Goal: Contribute content: Add original content to the website for others to see

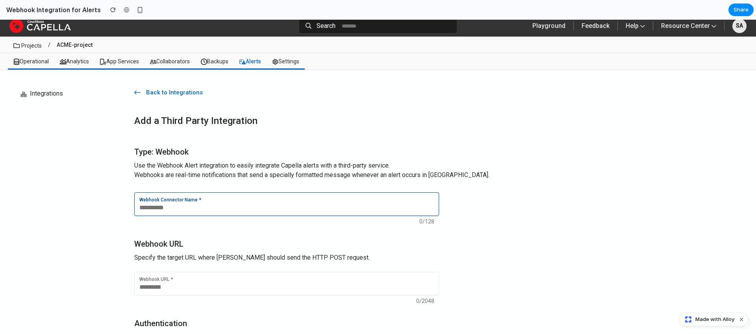
scroll to position [6, 0]
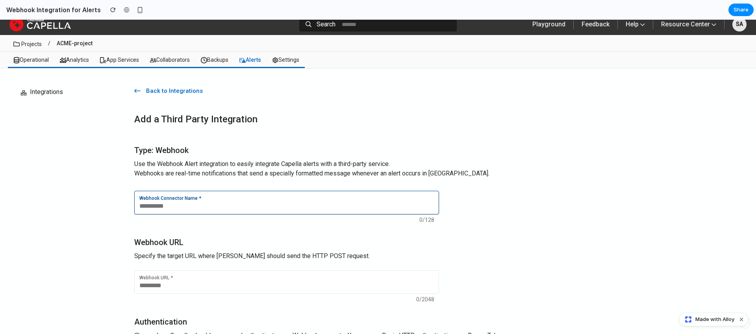
click at [176, 207] on input "Webhook Connector Name *" at bounding box center [286, 206] width 294 height 8
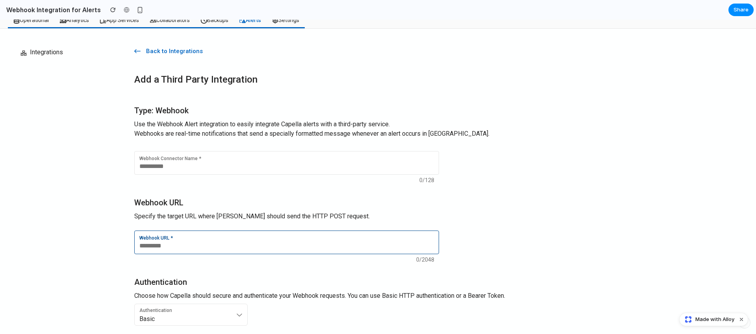
click at [183, 241] on div "Webhook URL *" at bounding box center [286, 243] width 294 height 14
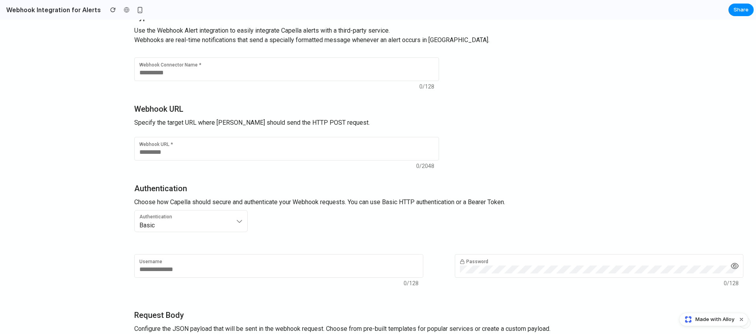
scroll to position [148, 0]
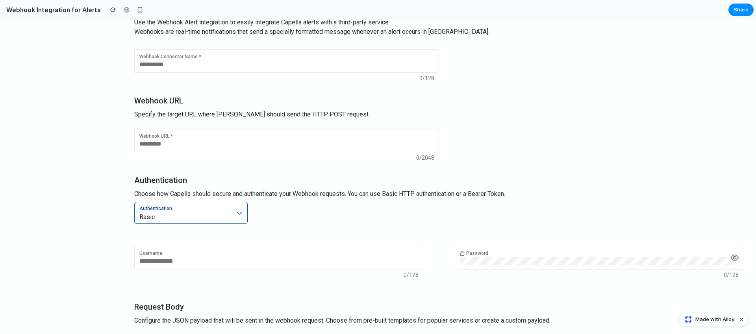
click at [189, 221] on div "Authentication Basic" at bounding box center [190, 213] width 113 height 22
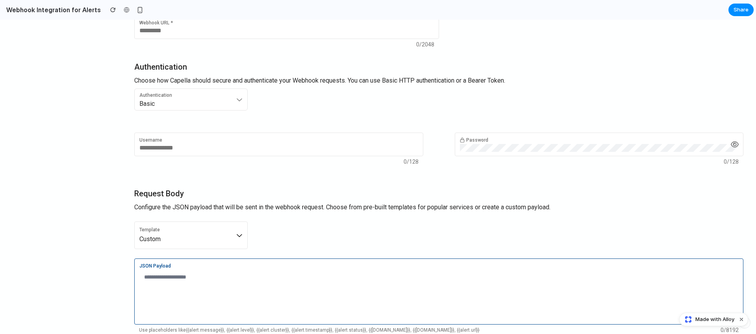
scroll to position [276, 0]
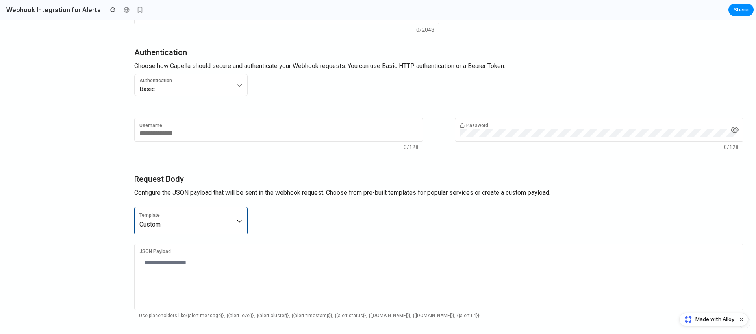
click at [235, 222] on div "Template Custom" at bounding box center [190, 220] width 103 height 17
click at [284, 217] on div "Custom Slack Microsoft Teams PagerDuty OpsGenie" at bounding box center [378, 177] width 756 height 314
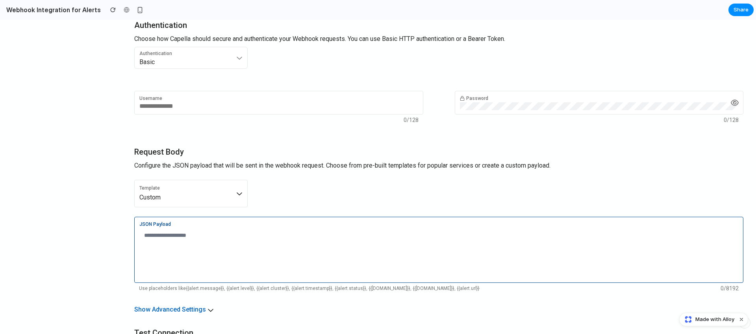
scroll to position [336, 0]
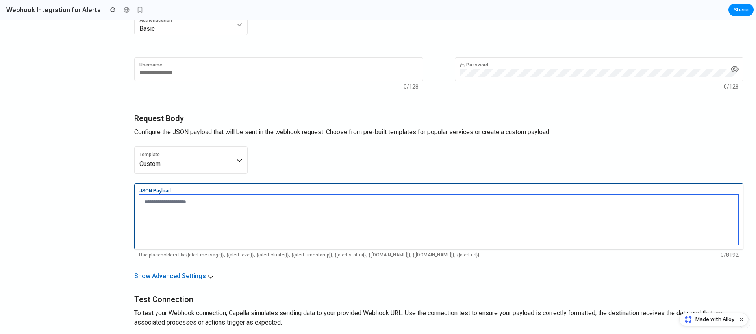
click at [202, 209] on textarea "JSON Payload" at bounding box center [438, 220] width 599 height 50
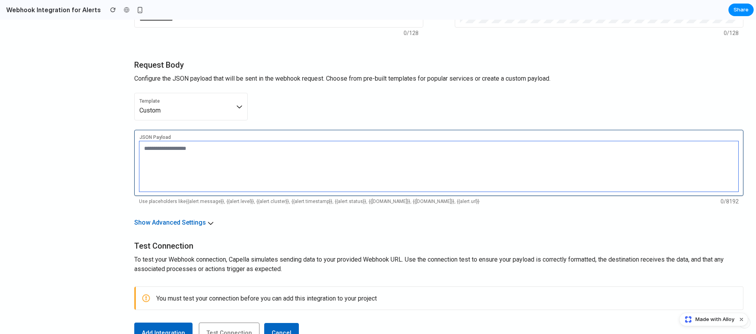
scroll to position [391, 0]
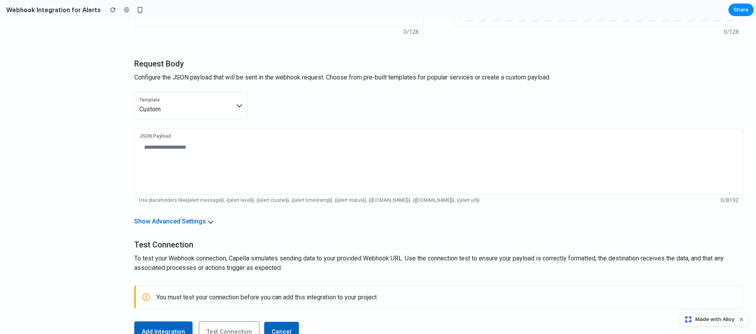
click at [60, 10] on h2 "Webhook Integration for Alerts" at bounding box center [52, 9] width 98 height 9
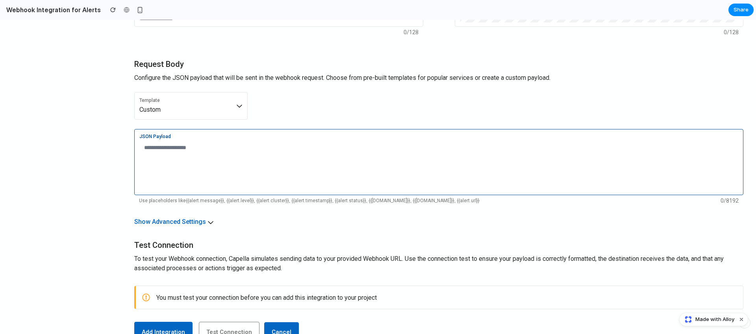
scroll to position [382, 0]
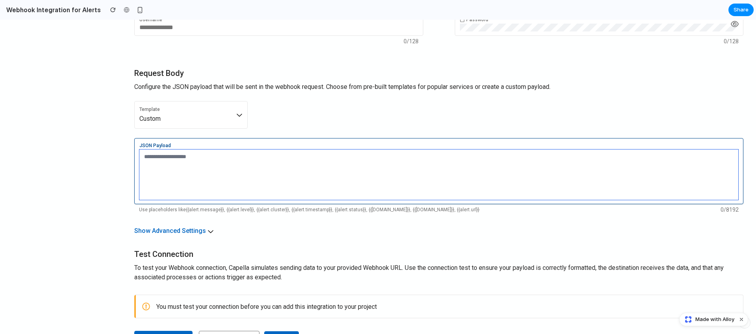
click at [395, 156] on textarea "JSON Payload" at bounding box center [438, 175] width 599 height 50
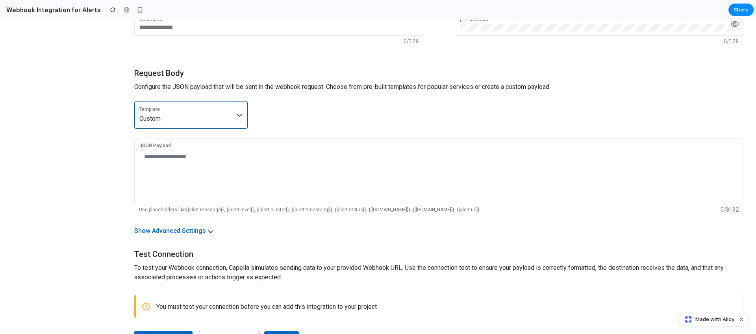
click at [237, 109] on div "Template Custom" at bounding box center [190, 114] width 103 height 17
click at [295, 107] on div "Custom Slack Microsoft Teams PagerDuty OpsGenie" at bounding box center [378, 177] width 756 height 314
click at [240, 112] on icon at bounding box center [239, 115] width 6 height 6
click at [295, 109] on div "Custom Slack Microsoft Teams PagerDuty OpsGenie" at bounding box center [378, 177] width 756 height 314
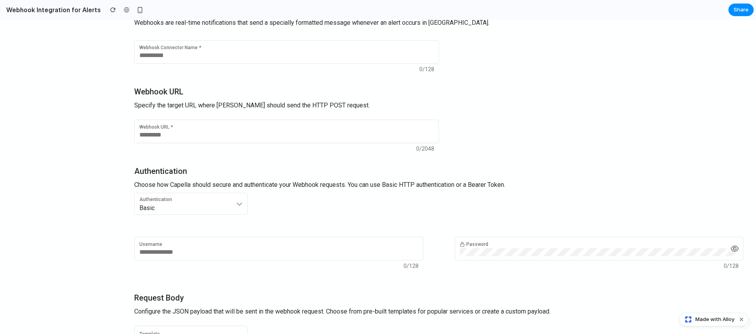
scroll to position [153, 0]
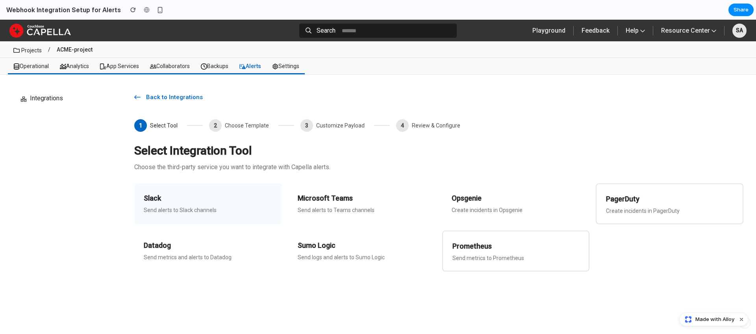
click at [240, 211] on p "Send alerts to Slack channels" at bounding box center [208, 210] width 129 height 6
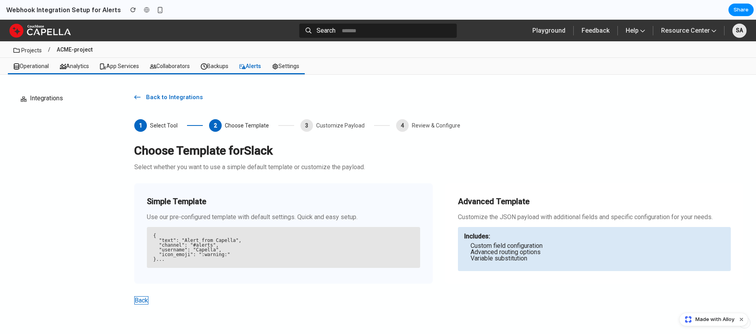
click at [315, 224] on div "Simple Template Use our pre-configured template with default settings. Quick an…" at bounding box center [283, 233] width 298 height 100
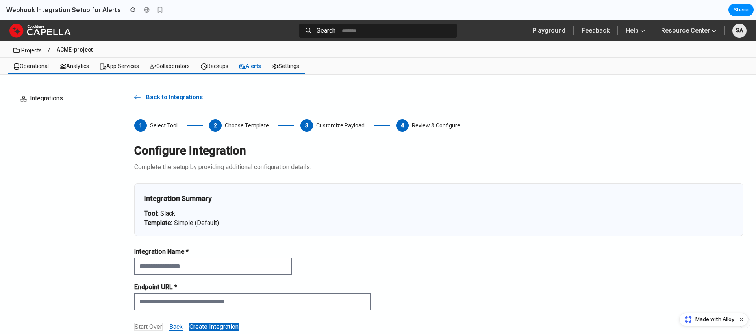
scroll to position [22, 0]
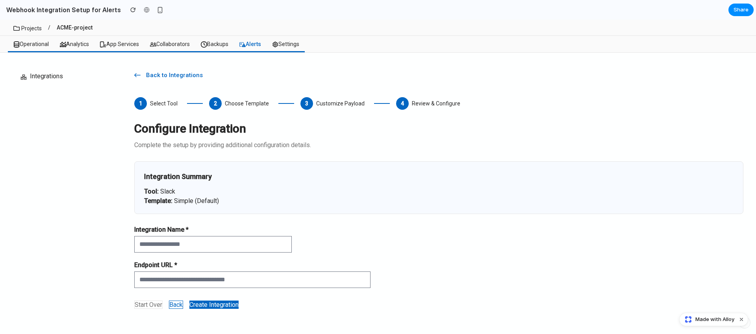
click at [217, 303] on button "Create Integration" at bounding box center [213, 305] width 49 height 8
click at [414, 107] on div "4 Review & Configure" at bounding box center [428, 103] width 64 height 13
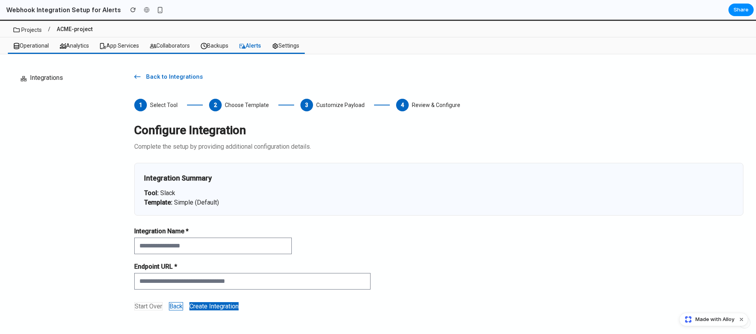
scroll to position [0, 0]
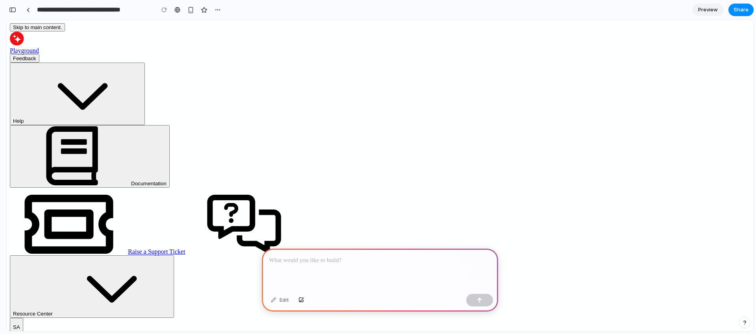
click at [325, 273] on div at bounding box center [380, 270] width 236 height 42
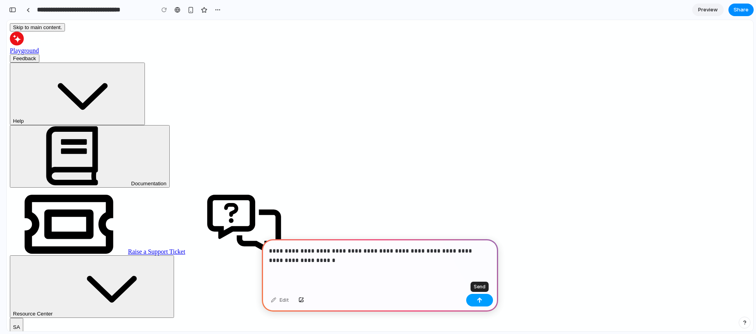
click at [476, 301] on button "button" at bounding box center [479, 300] width 27 height 13
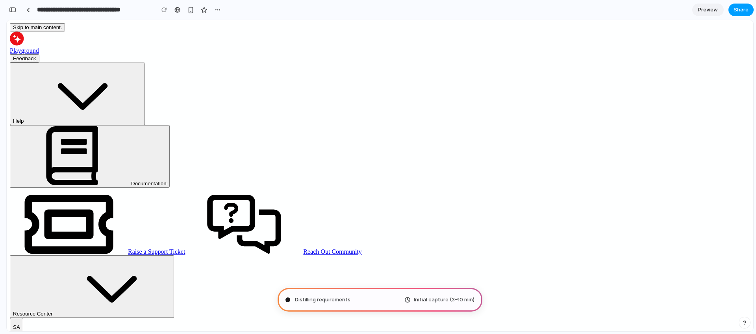
click at [737, 11] on span "Share" at bounding box center [740, 10] width 15 height 8
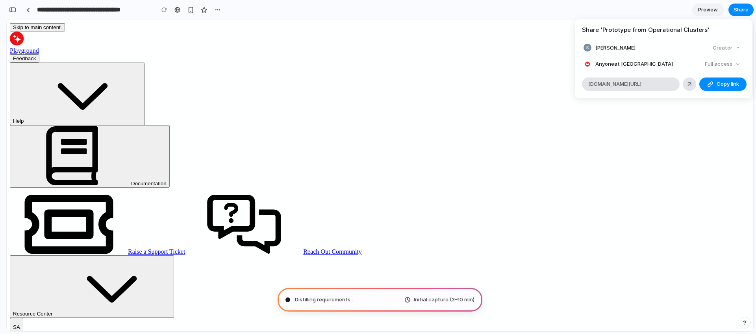
click at [503, 27] on div "Share ' Prototype from Operational Clusters ' Shreyas Agnihotri Creator Anyone …" at bounding box center [378, 167] width 756 height 334
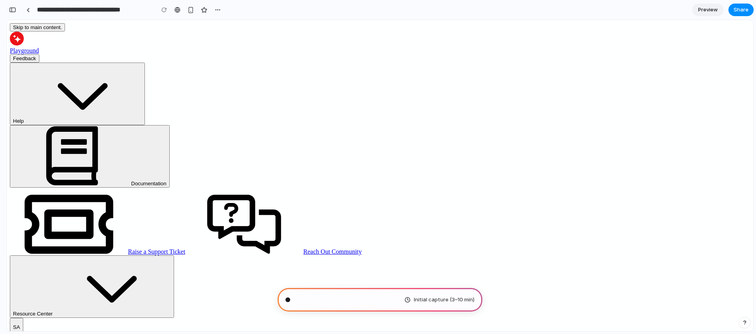
click at [712, 12] on span "Preview" at bounding box center [708, 10] width 20 height 8
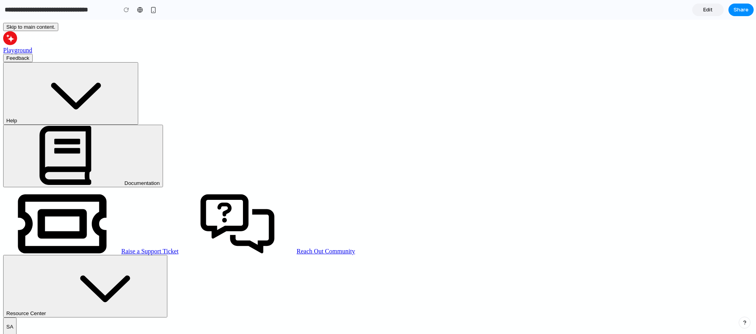
type textarea "*"
click at [697, 9] on link "Edit" at bounding box center [707, 10] width 31 height 13
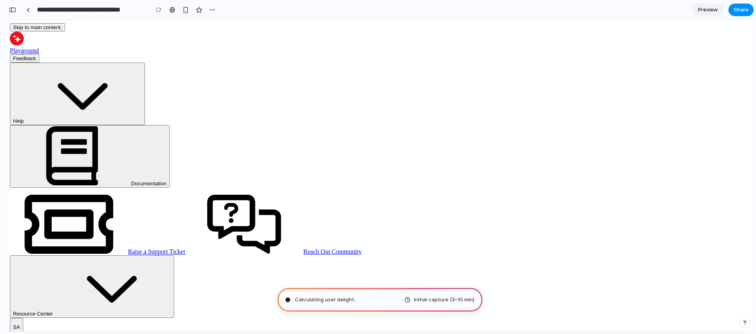
click at [392, 303] on div "Calculating user delight .. Initial capture (3–10 min)" at bounding box center [379, 300] width 205 height 24
click at [368, 303] on div "Calculating user delight ... Initial capture (3–10 min)" at bounding box center [379, 300] width 205 height 24
type input "**********"
